Goal: Task Accomplishment & Management: Use online tool/utility

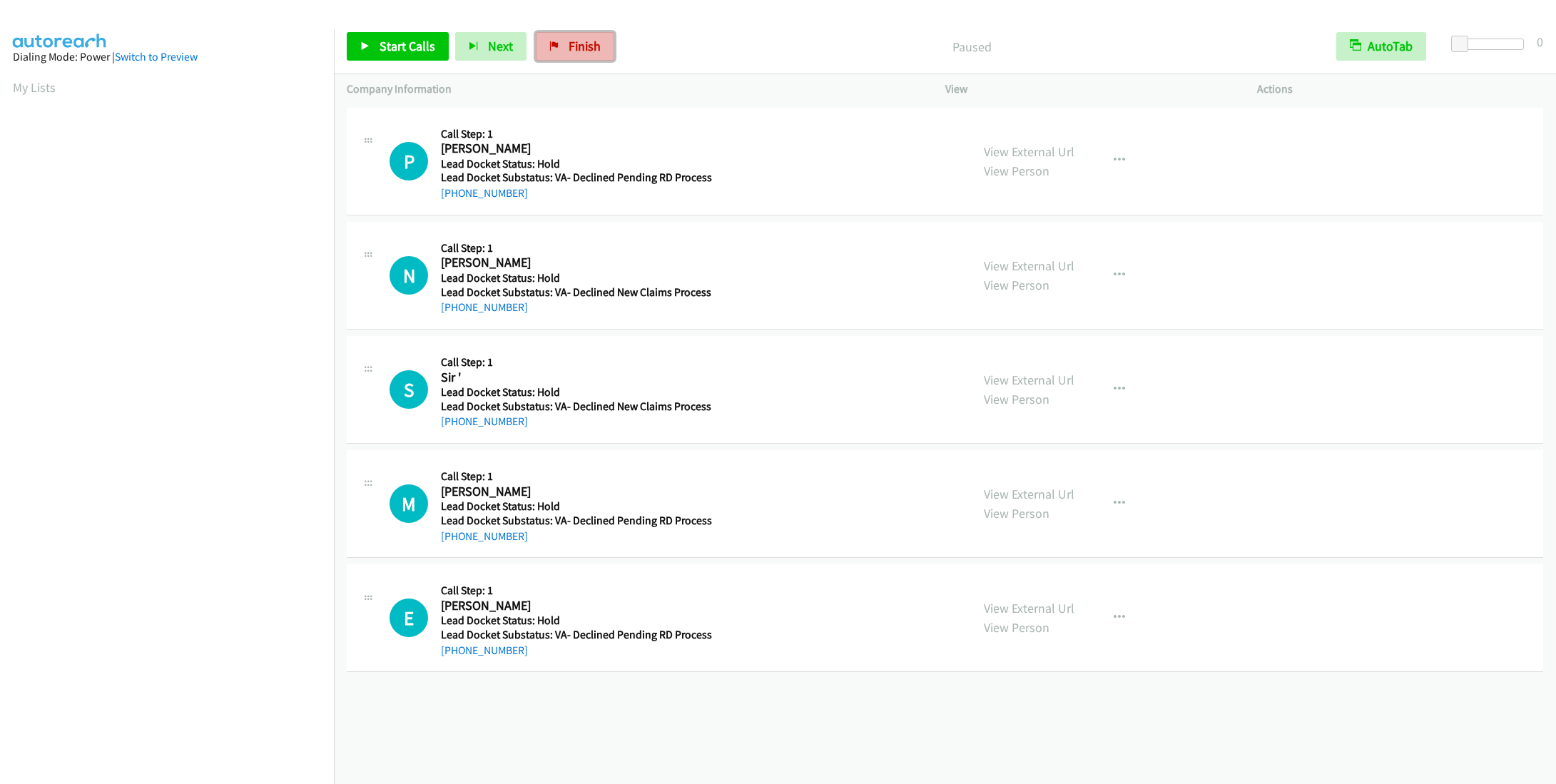
click at [601, 43] on link "Finish" at bounding box center [575, 46] width 78 height 29
click at [418, 47] on span "Start Calls" at bounding box center [407, 46] width 55 height 17
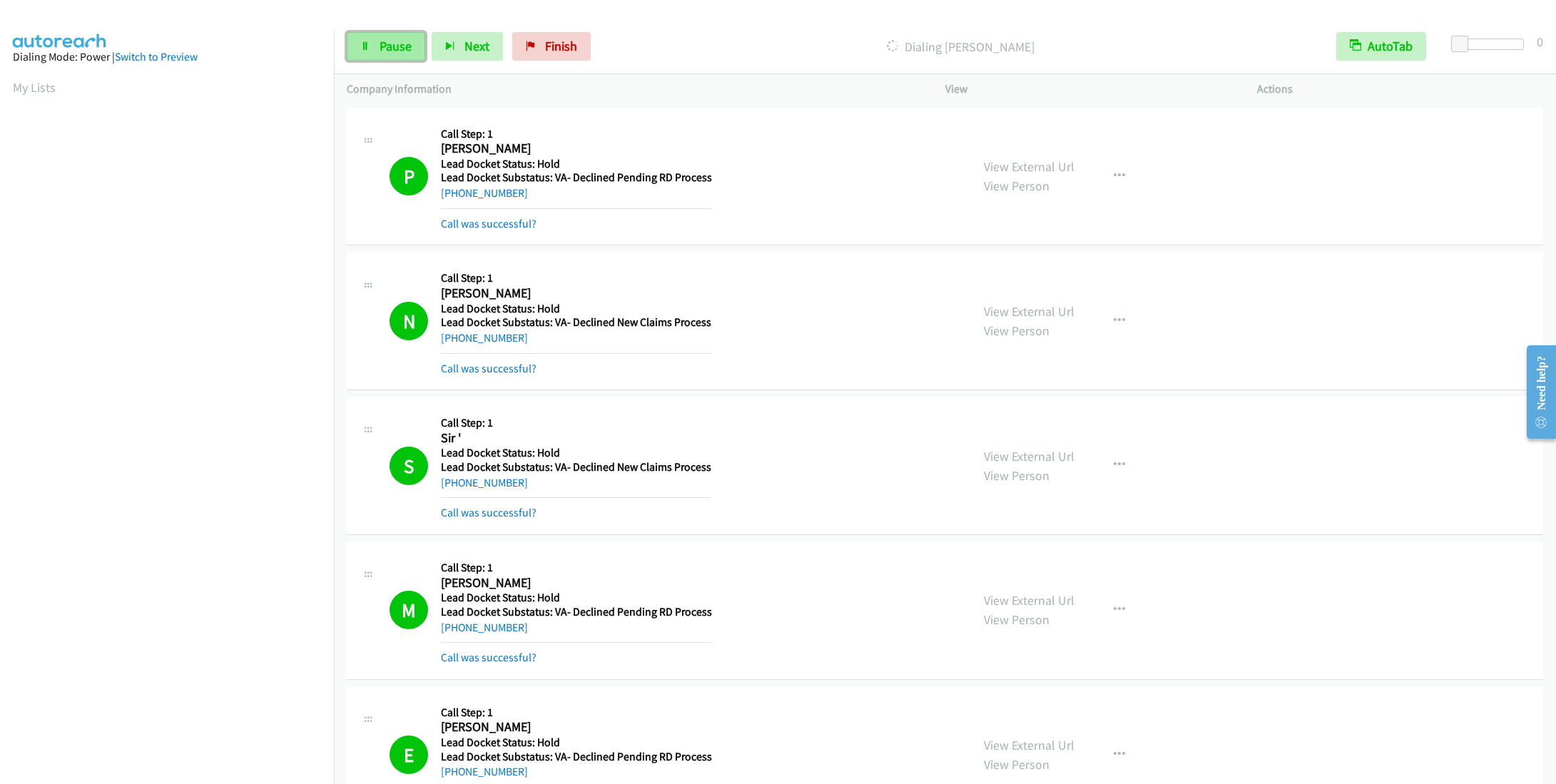
click at [390, 44] on span "Pause" at bounding box center [396, 46] width 32 height 17
click at [387, 52] on span "Start Calls" at bounding box center [407, 46] width 55 height 17
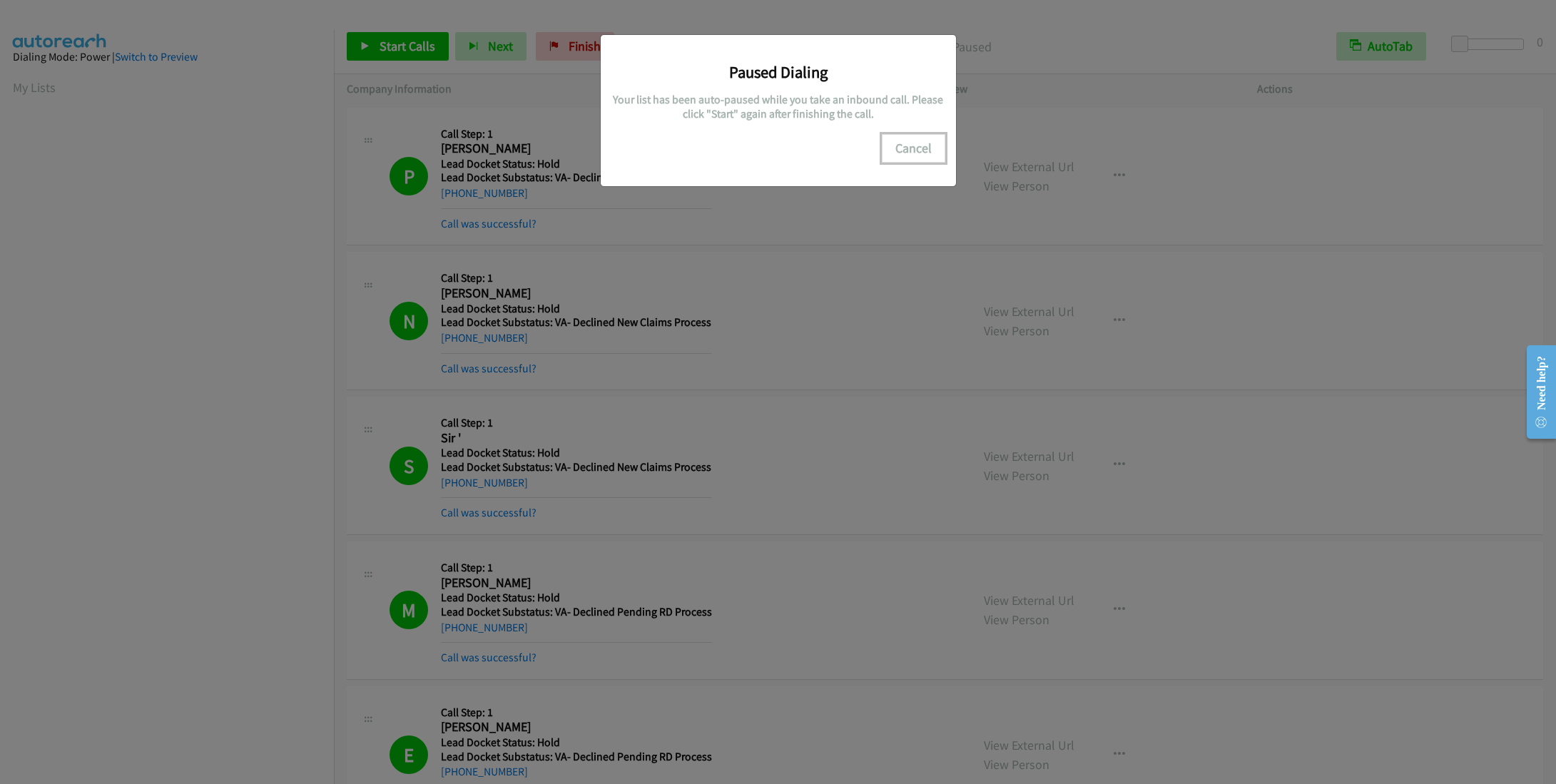
click at [897, 153] on button "Cancel" at bounding box center [914, 148] width 63 height 29
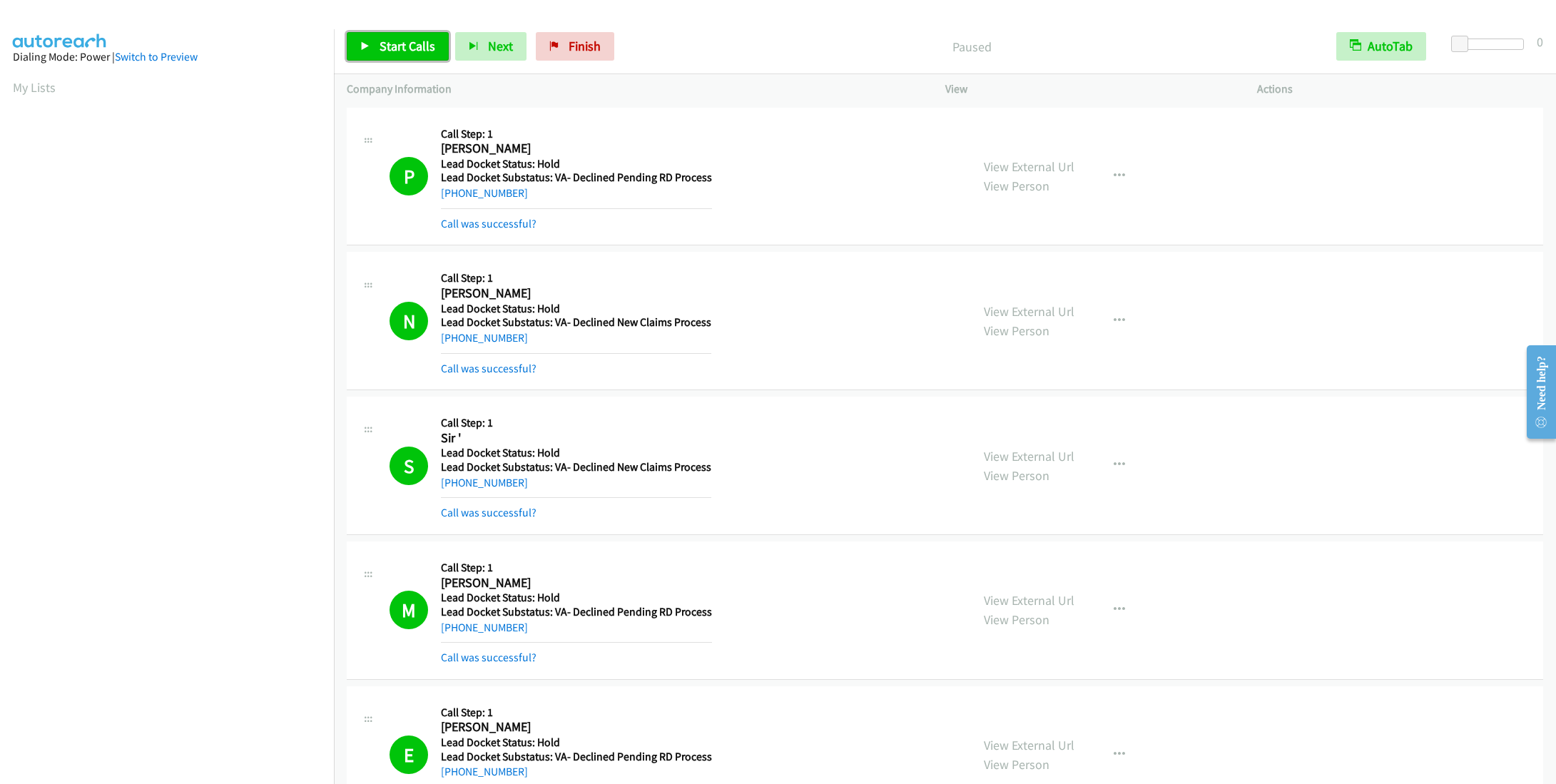
click at [429, 39] on span "Start Calls" at bounding box center [407, 46] width 55 height 17
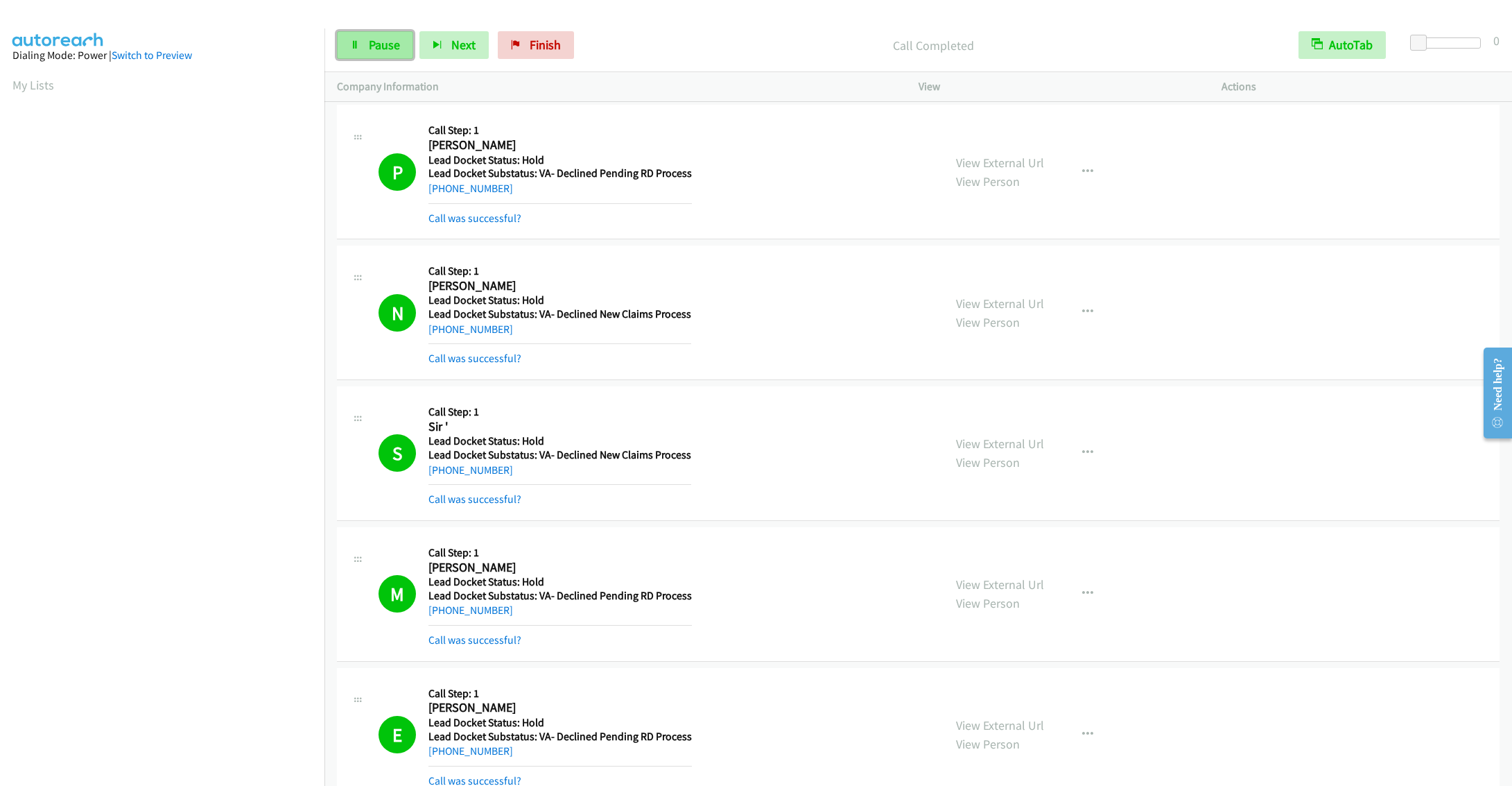
click at [374, 50] on span "Pause" at bounding box center [384, 44] width 32 height 16
click at [407, 46] on span "Start Calls" at bounding box center [395, 44] width 54 height 16
click at [376, 46] on span "Pause" at bounding box center [384, 44] width 32 height 16
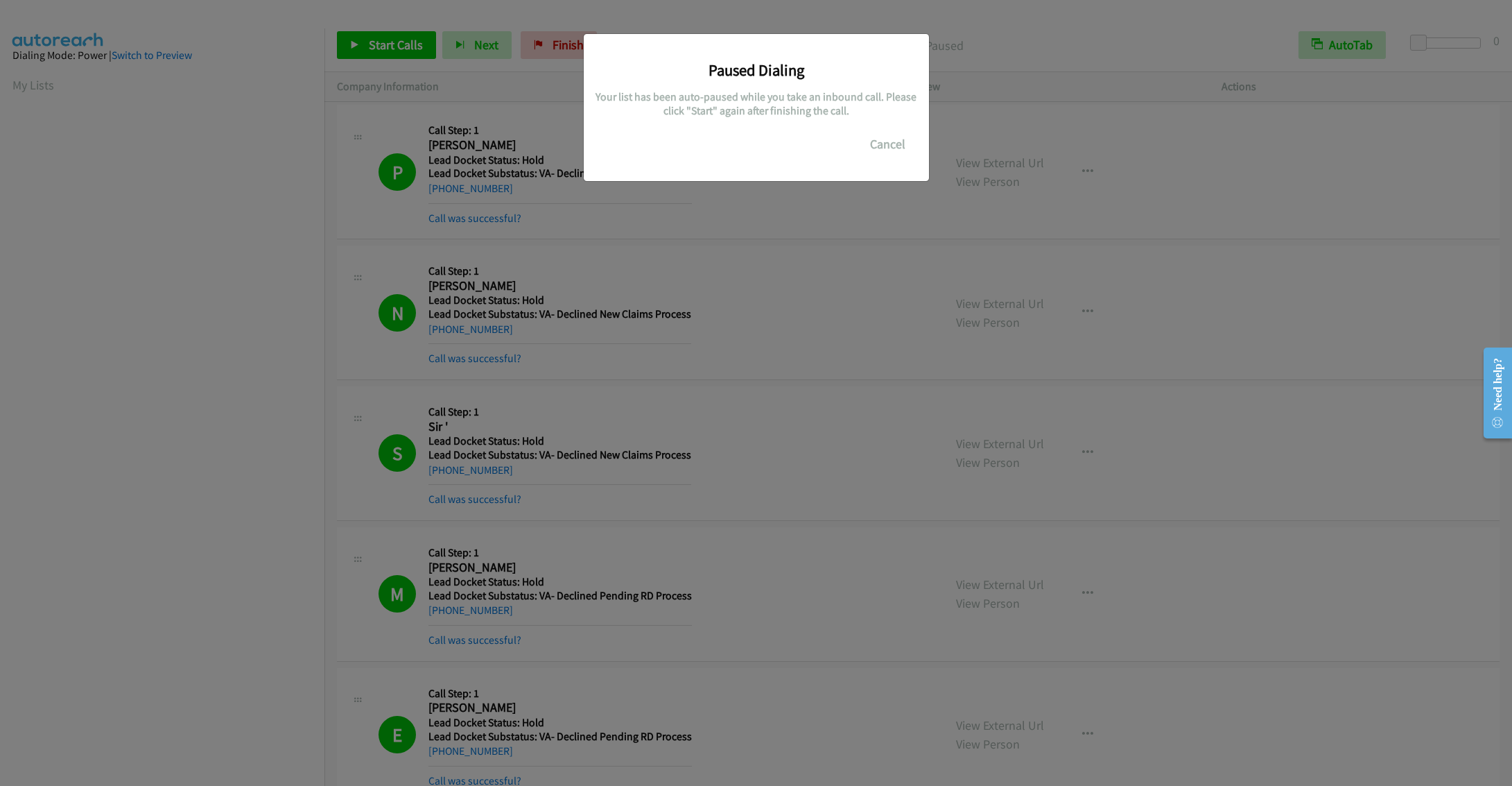
drag, startPoint x: 897, startPoint y: 159, endPoint x: 849, endPoint y: 151, distance: 48.7
click at [897, 159] on div "Paused Dialing Your list has been auto-paused while you take an inbound call. P…" at bounding box center [756, 107] width 345 height 147
click at [883, 147] on button "Cancel" at bounding box center [888, 144] width 61 height 28
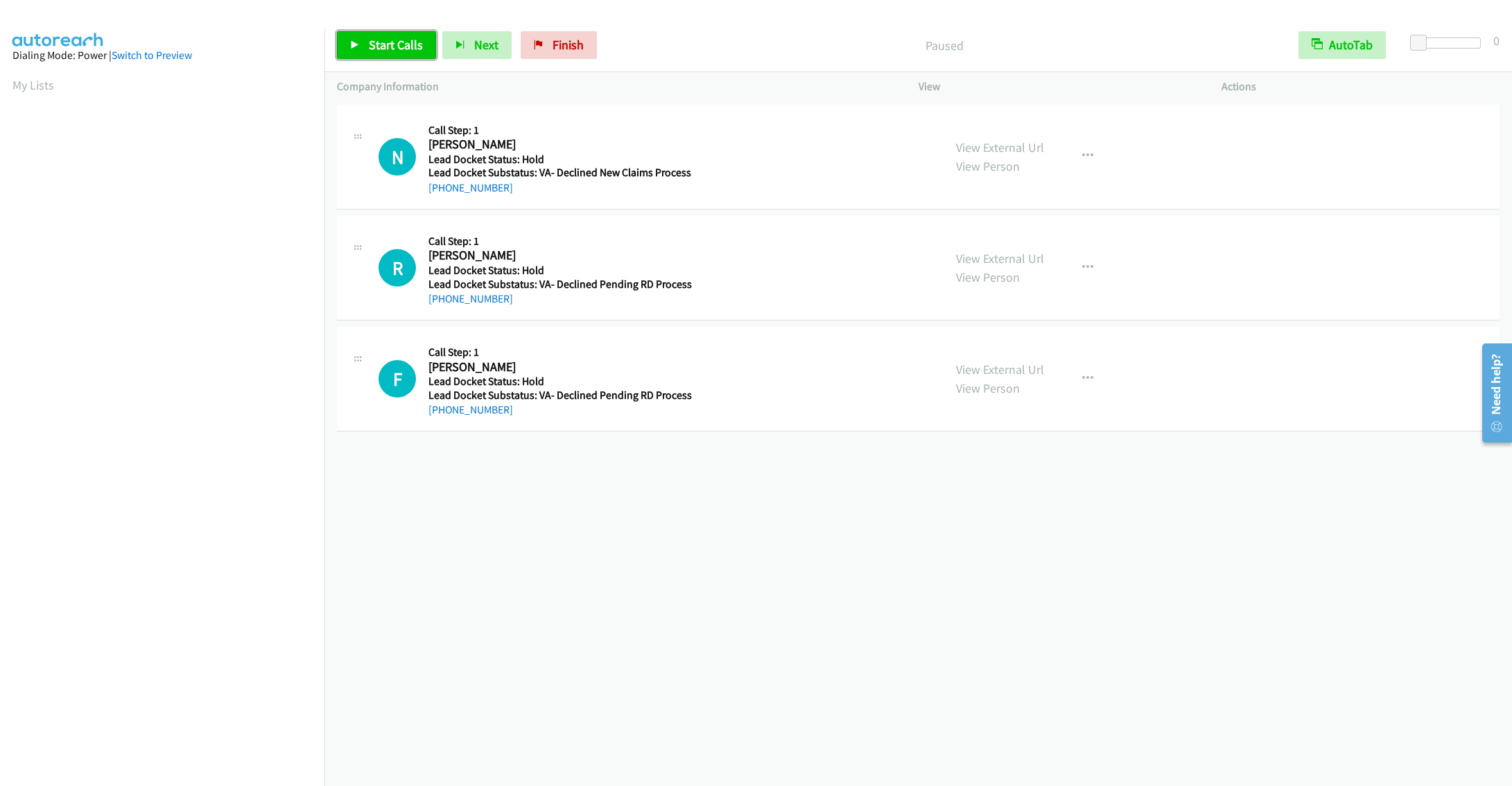
click at [404, 49] on span "Start Calls" at bounding box center [395, 44] width 54 height 16
